Goal: Information Seeking & Learning: Learn about a topic

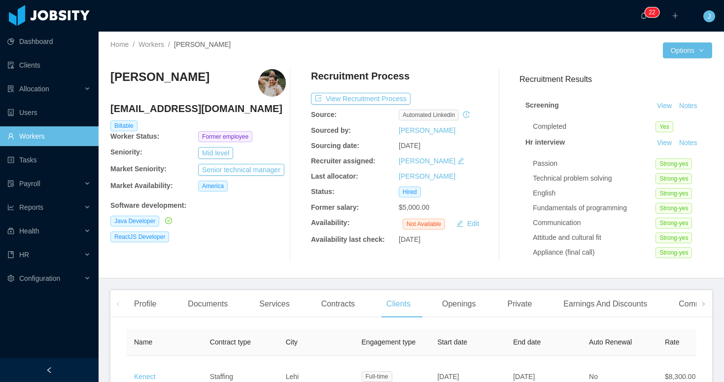
scroll to position [48, 0]
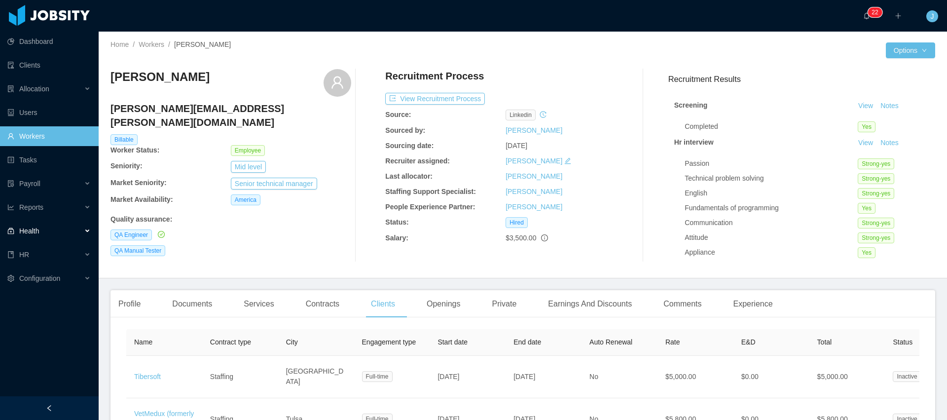
click at [34, 233] on span "Health" at bounding box center [29, 231] width 20 height 8
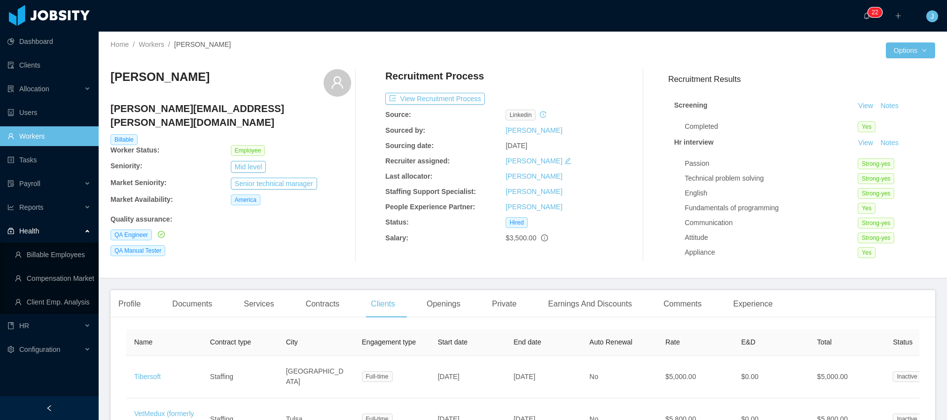
click at [34, 233] on span "Health" at bounding box center [29, 231] width 20 height 8
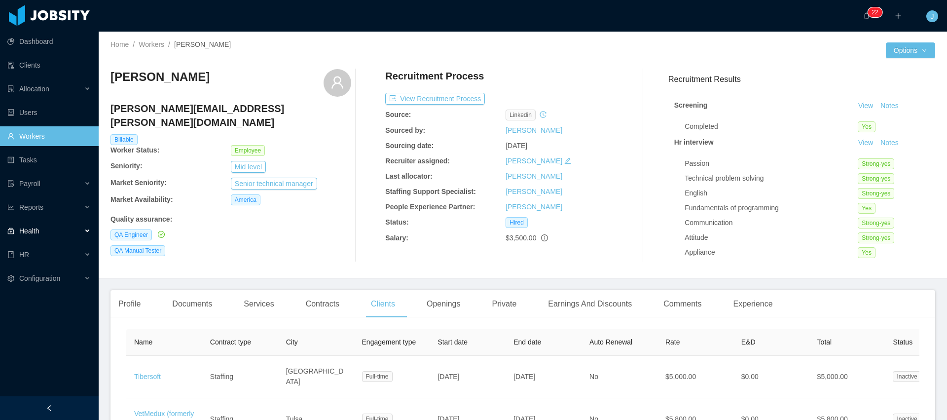
click at [46, 228] on div "Health" at bounding box center [49, 231] width 99 height 20
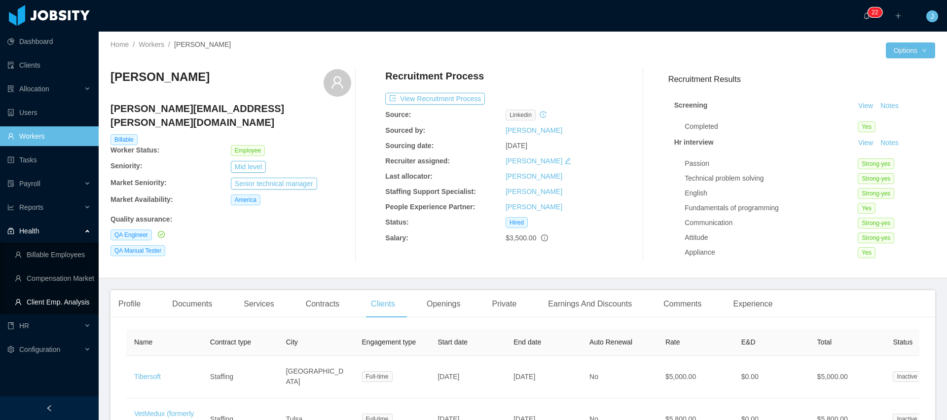
click at [57, 298] on link "Client Emp. Analysis" at bounding box center [53, 302] width 76 height 20
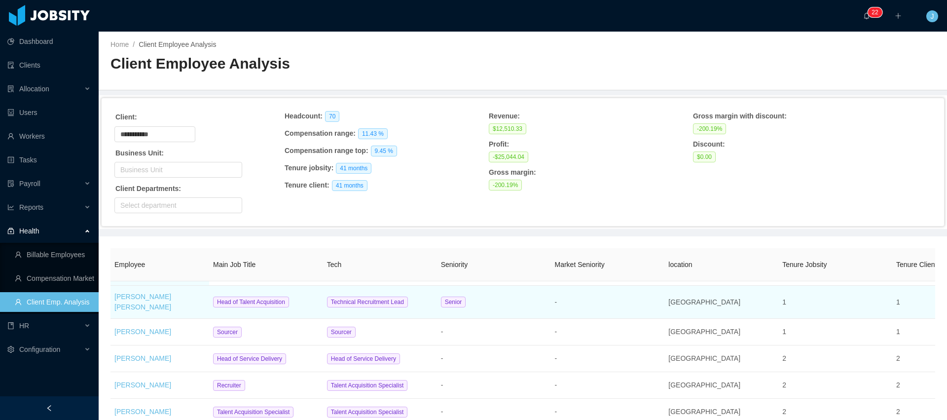
scroll to position [62, 0]
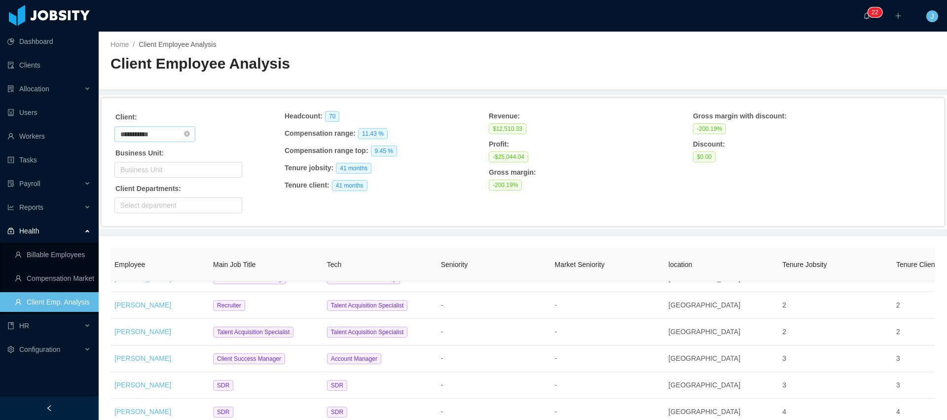
click at [164, 132] on input "**********" at bounding box center [154, 134] width 81 height 16
click at [190, 135] on icon "icon: close-circle" at bounding box center [187, 134] width 6 height 6
click at [169, 135] on input "text" at bounding box center [154, 134] width 81 height 16
click at [150, 169] on li "Kenect" at bounding box center [158, 169] width 88 height 16
type input "******"
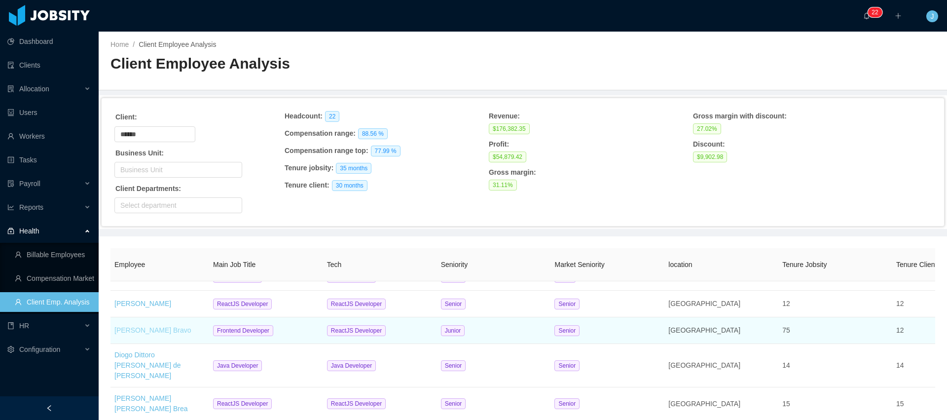
click at [153, 326] on link "Edgar Dario Pazmiño Bravo" at bounding box center [152, 330] width 77 height 8
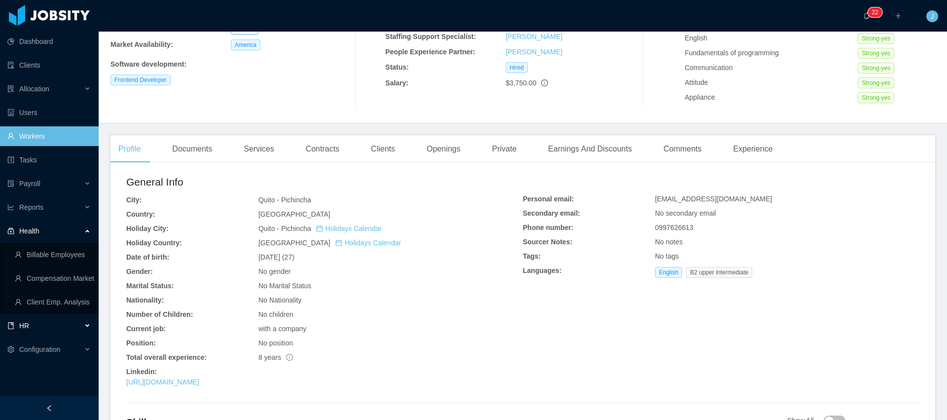
click at [56, 319] on div "HR" at bounding box center [49, 326] width 99 height 20
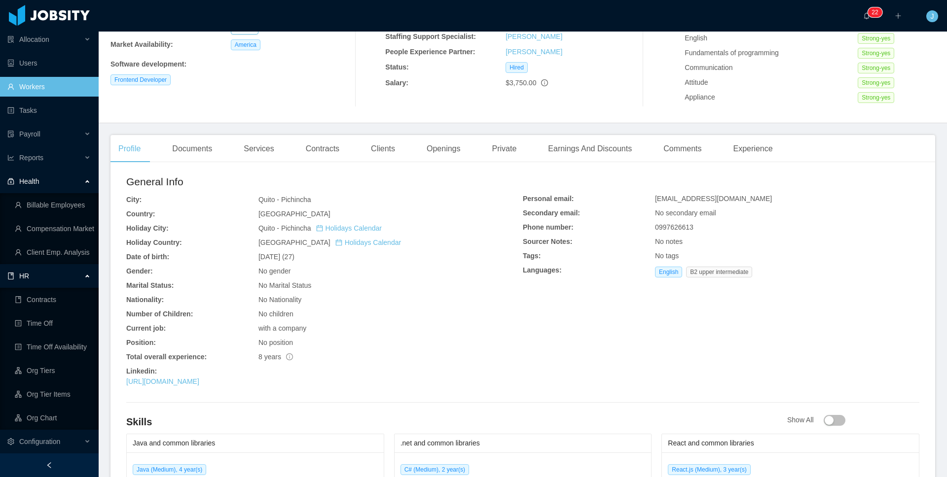
scroll to position [49, 0]
